Goal: Task Accomplishment & Management: Use online tool/utility

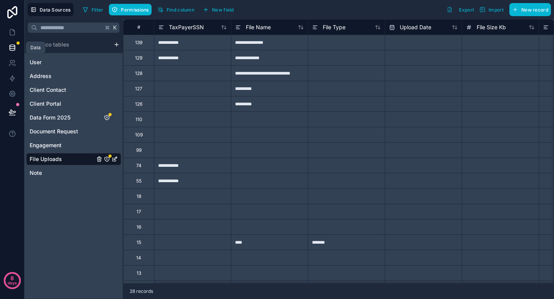
click at [12, 47] on icon at bounding box center [12, 46] width 5 height 2
click at [12, 46] on icon at bounding box center [12, 48] width 8 height 8
click at [12, 80] on icon at bounding box center [12, 79] width 5 height 6
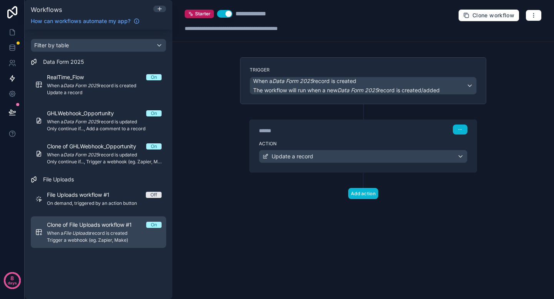
click at [107, 224] on span "Clone of File Uploads workflow #1" at bounding box center [94, 225] width 94 height 8
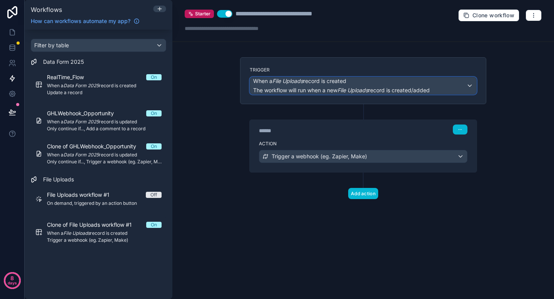
click at [363, 88] on em "File Uploads" at bounding box center [352, 90] width 31 height 7
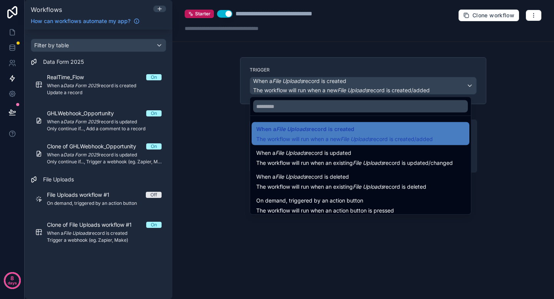
click at [205, 233] on div at bounding box center [277, 149] width 554 height 299
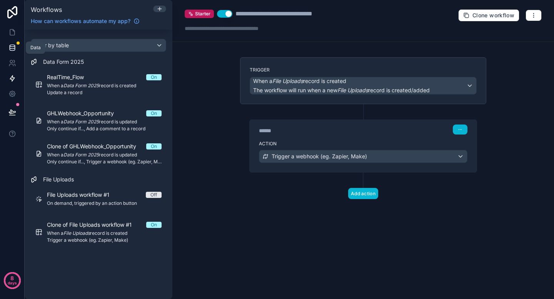
click at [13, 52] on link at bounding box center [12, 47] width 24 height 15
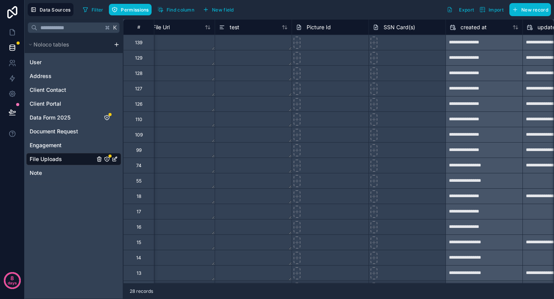
scroll to position [0, 797]
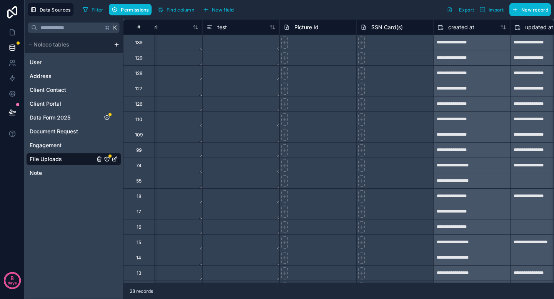
click at [331, 28] on div "Picture Id" at bounding box center [317, 27] width 69 height 9
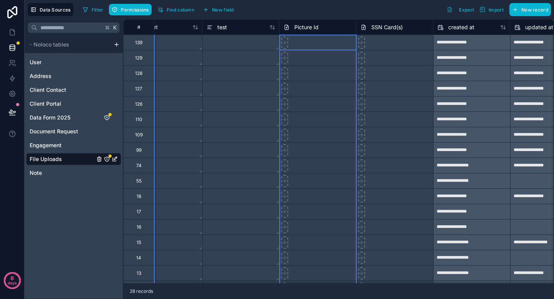
click at [332, 27] on div "Picture Id" at bounding box center [317, 27] width 69 height 9
click at [286, 25] on icon at bounding box center [286, 27] width 6 height 9
